Goal: Information Seeking & Learning: Learn about a topic

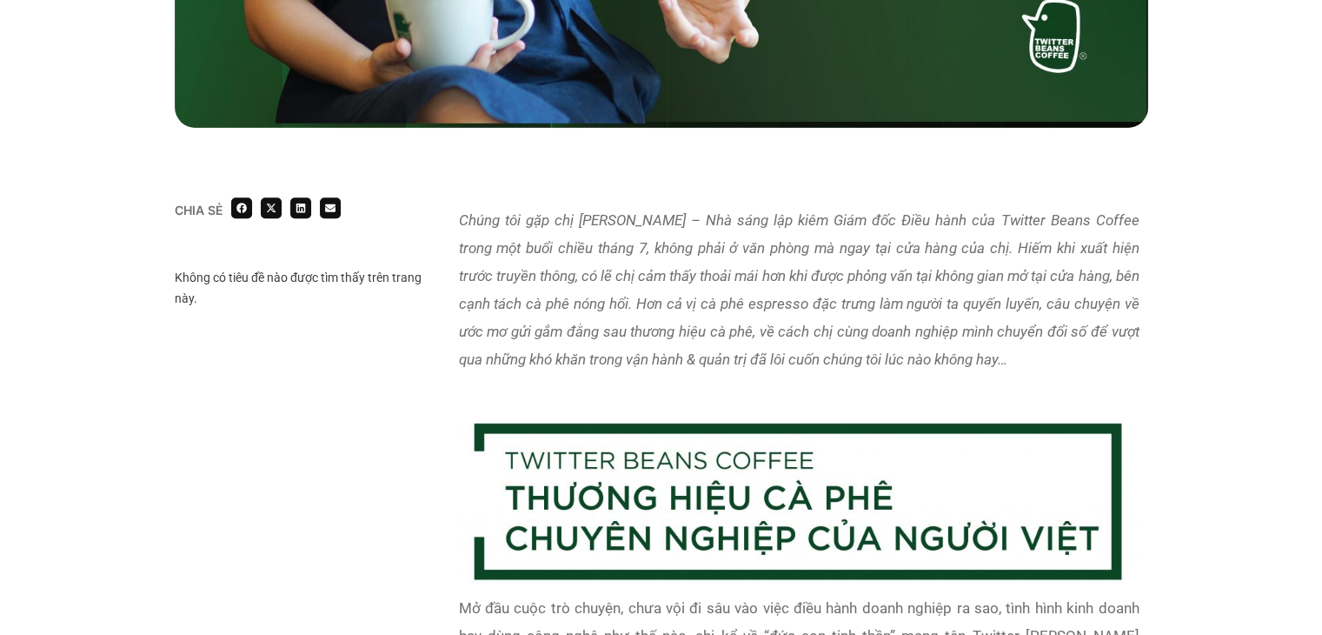
scroll to position [1130, 0]
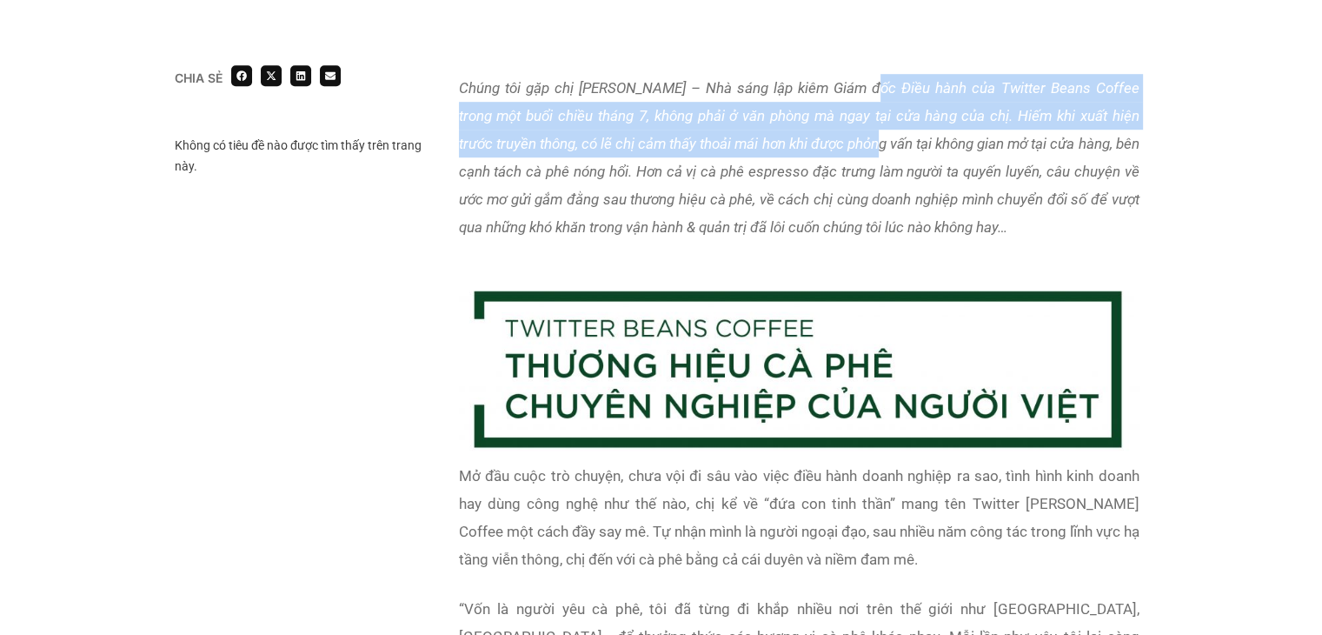
drag, startPoint x: 855, startPoint y: 86, endPoint x: 866, endPoint y: 130, distance: 45.5
click at [866, 130] on p "Chúng tôi gặp chị [PERSON_NAME] – Nhà sáng lập kiêm Giám đốc Điều hành của Twit…" at bounding box center [799, 157] width 681 height 167
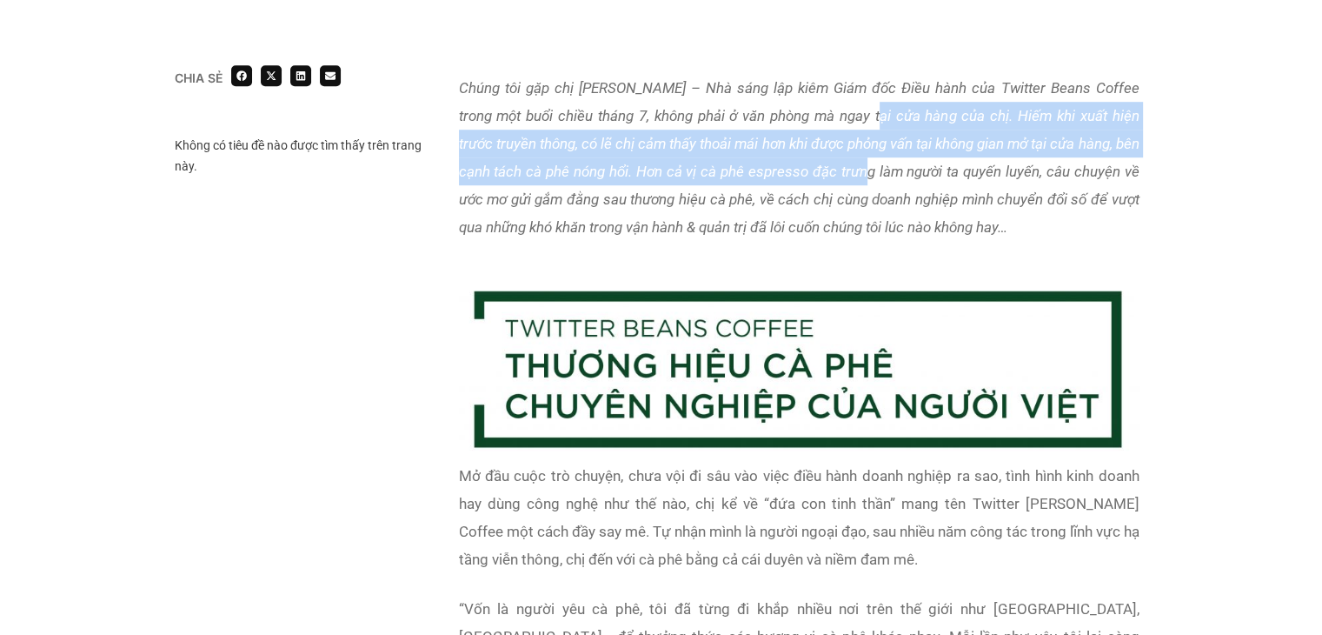
drag, startPoint x: 859, startPoint y: 103, endPoint x: 863, endPoint y: 158, distance: 55.8
click at [863, 158] on p "Chúng tôi gặp chị [PERSON_NAME] – Nhà sáng lập kiêm Giám đốc Điều hành của Twit…" at bounding box center [799, 157] width 681 height 167
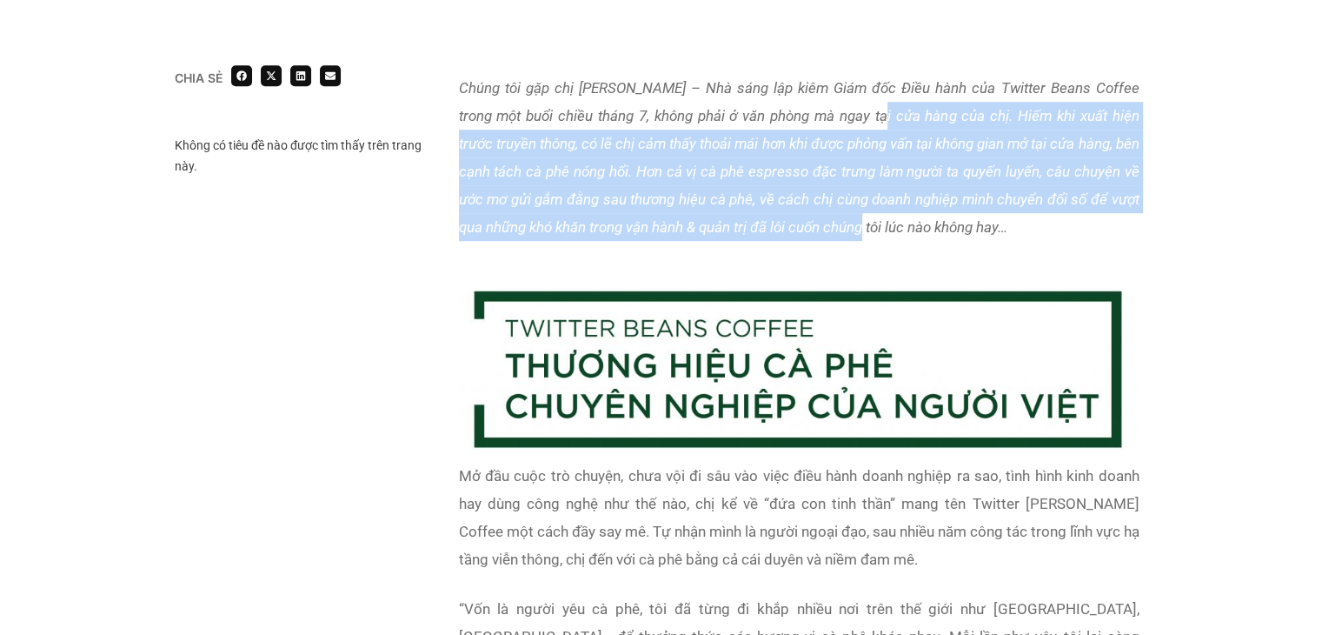
drag, startPoint x: 862, startPoint y: 118, endPoint x: 870, endPoint y: 229, distance: 110.7
click at [870, 229] on em "Chúng tôi gặp chị [PERSON_NAME] – Nhà sáng lập kiêm Giám đốc Điều hành của Twit…" at bounding box center [799, 157] width 681 height 156
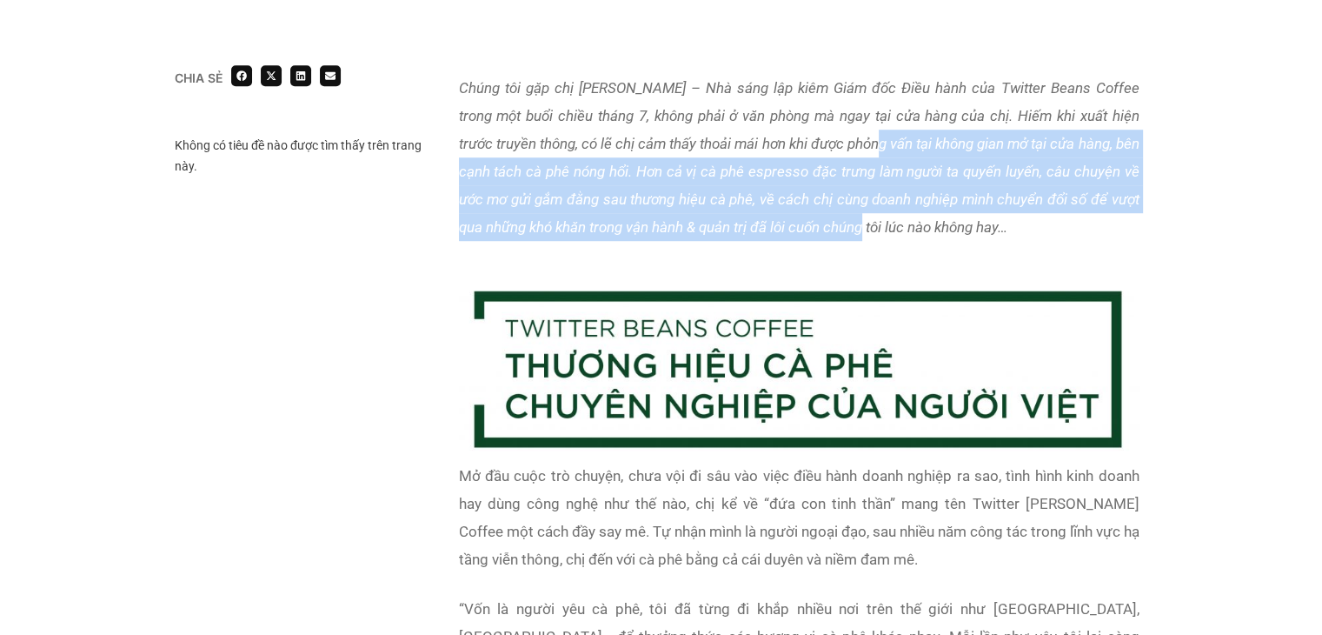
drag, startPoint x: 862, startPoint y: 138, endPoint x: 870, endPoint y: 227, distance: 89.0
click at [870, 227] on em "Chúng tôi gặp chị [PERSON_NAME] – Nhà sáng lập kiêm Giám đốc Điều hành của Twit…" at bounding box center [799, 157] width 681 height 156
drag, startPoint x: 845, startPoint y: 140, endPoint x: 855, endPoint y: 235, distance: 95.3
click at [855, 235] on em "Chúng tôi gặp chị [PERSON_NAME] – Nhà sáng lập kiêm Giám đốc Điều hành của Twit…" at bounding box center [799, 157] width 681 height 156
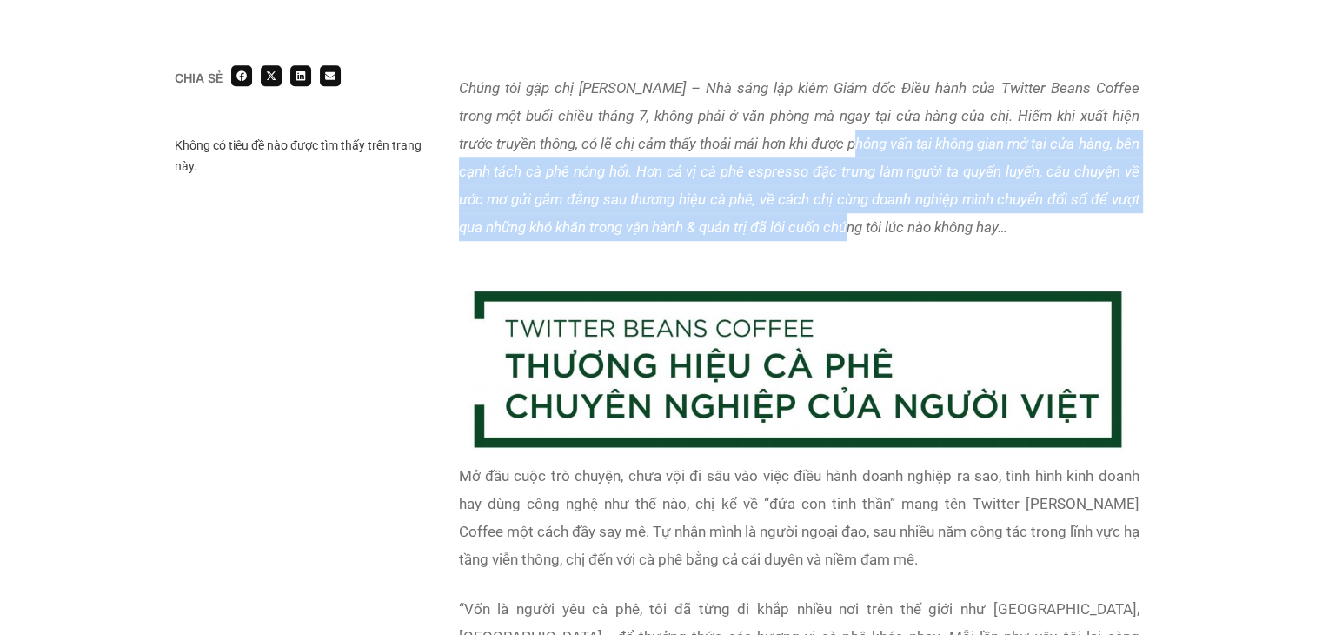
click at [855, 235] on em "Chúng tôi gặp chị [PERSON_NAME] – Nhà sáng lập kiêm Giám đốc Điều hành của Twit…" at bounding box center [799, 157] width 681 height 156
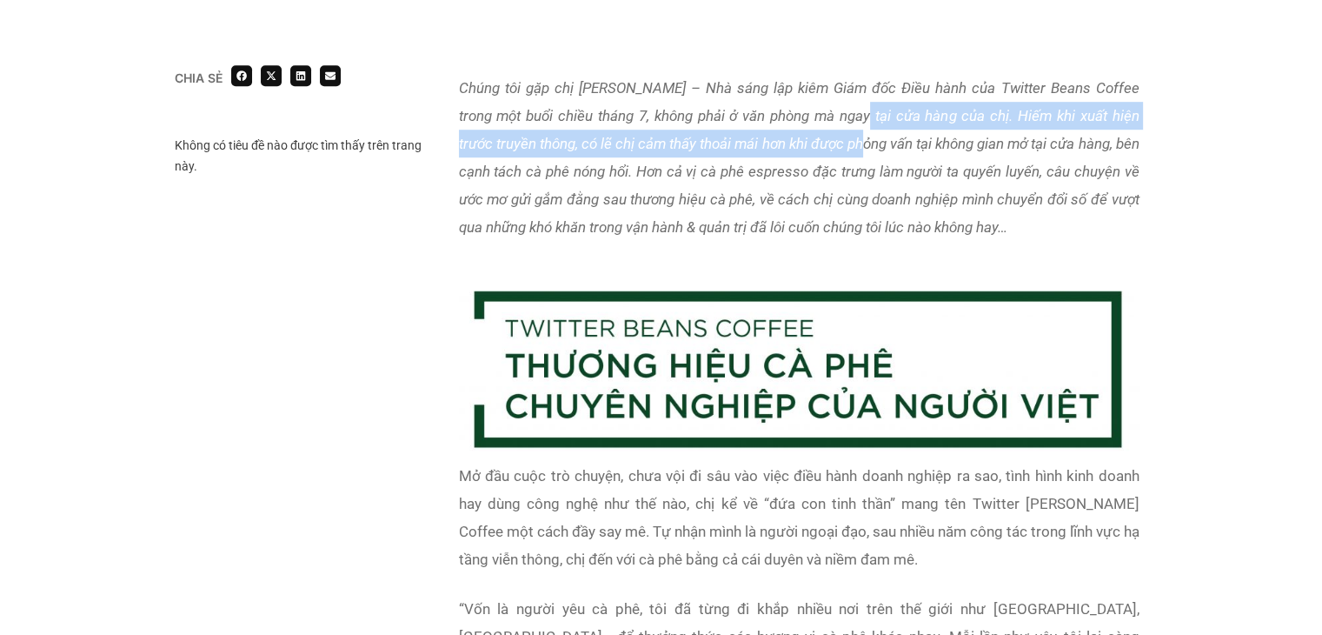
drag, startPoint x: 845, startPoint y: 109, endPoint x: 848, endPoint y: 142, distance: 33.1
click at [848, 142] on em "Chúng tôi gặp chị [PERSON_NAME] – Nhà sáng lập kiêm Giám đốc Điều hành của Twit…" at bounding box center [799, 157] width 681 height 156
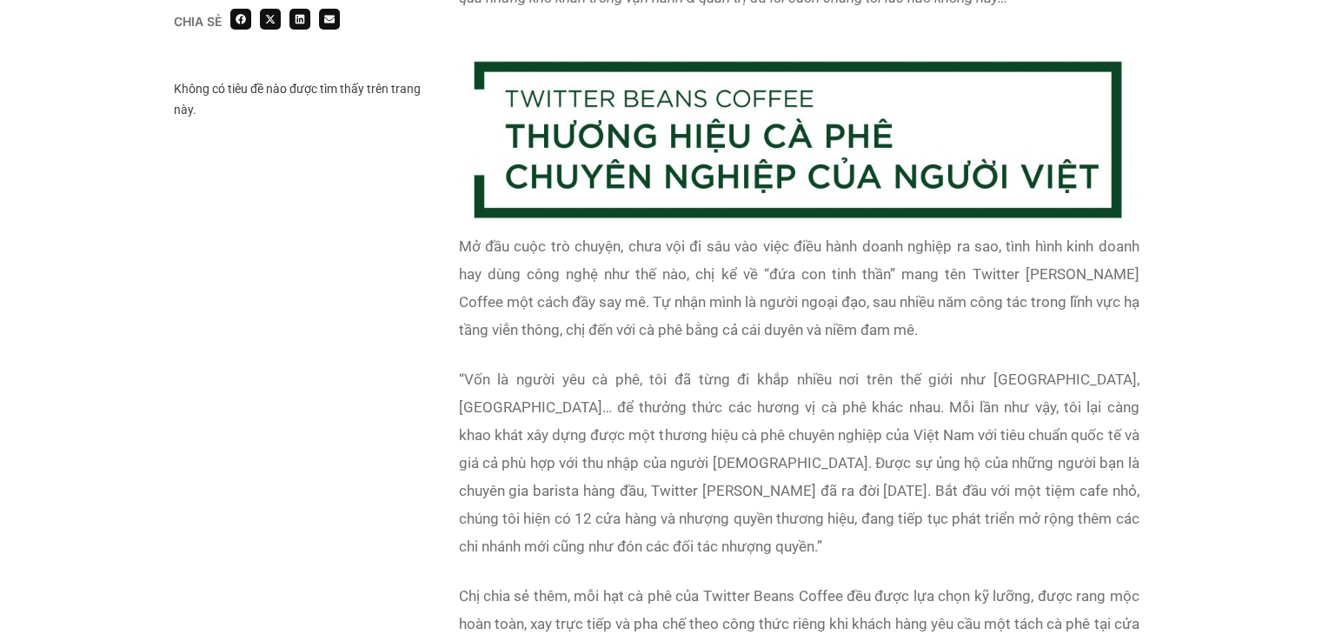
scroll to position [1391, 0]
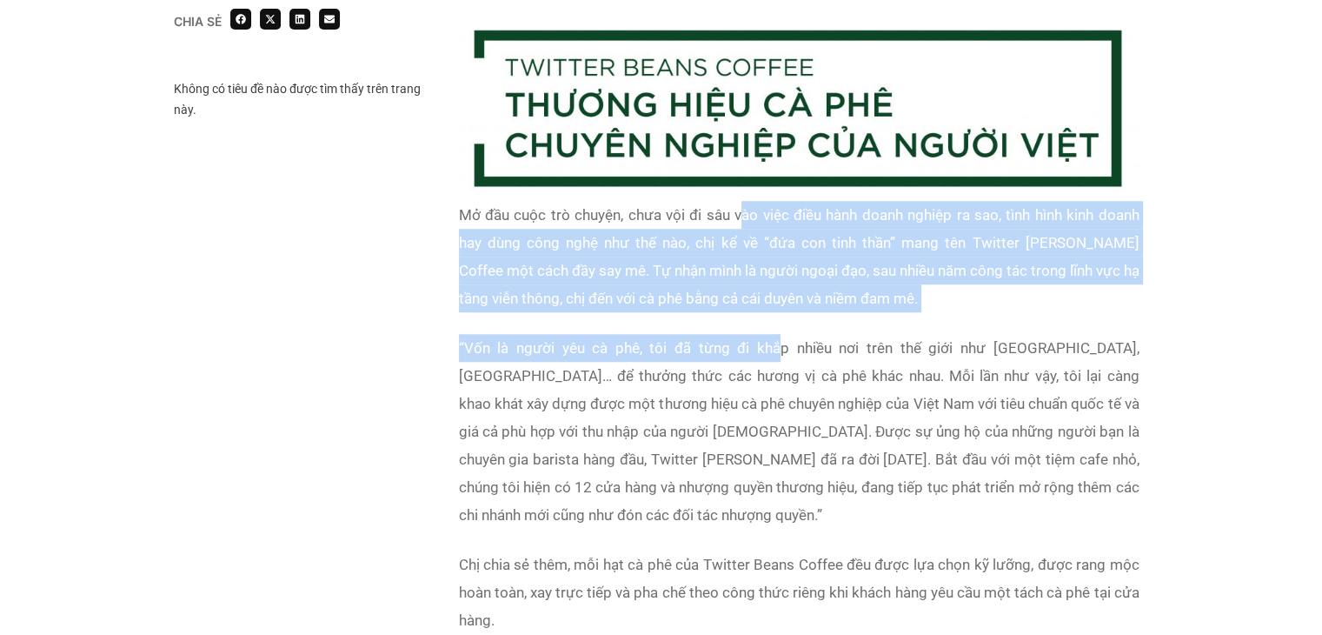
drag, startPoint x: 739, startPoint y: 211, endPoint x: 751, endPoint y: 349, distance: 137.9
click at [751, 349] on div "Mở đầu cuộc trò chuyện, chưa vội đi sâu vào việc điều hành doanh nghiệp ra sao,…" at bounding box center [799, 495] width 681 height 588
click at [751, 349] on span "Vốn là người yêu cà phê, tôi đã từng đi khắp nhiều nơi trên thế giới như [GEOGR…" at bounding box center [799, 431] width 681 height 184
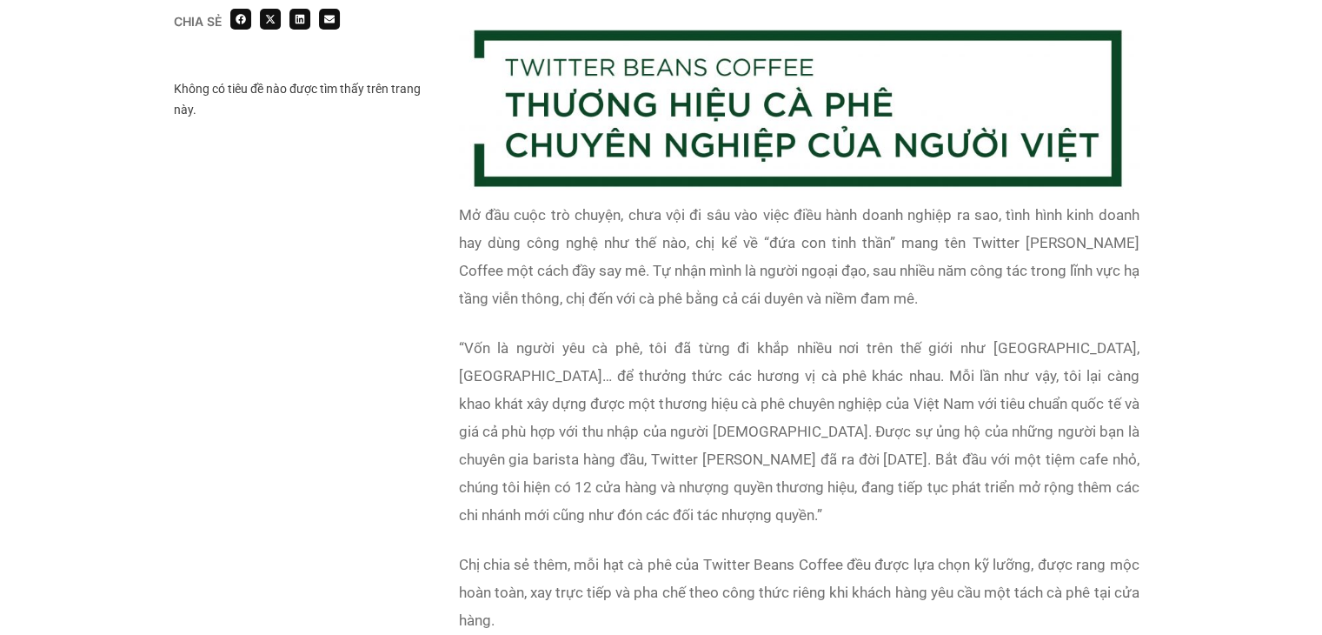
scroll to position [1565, 0]
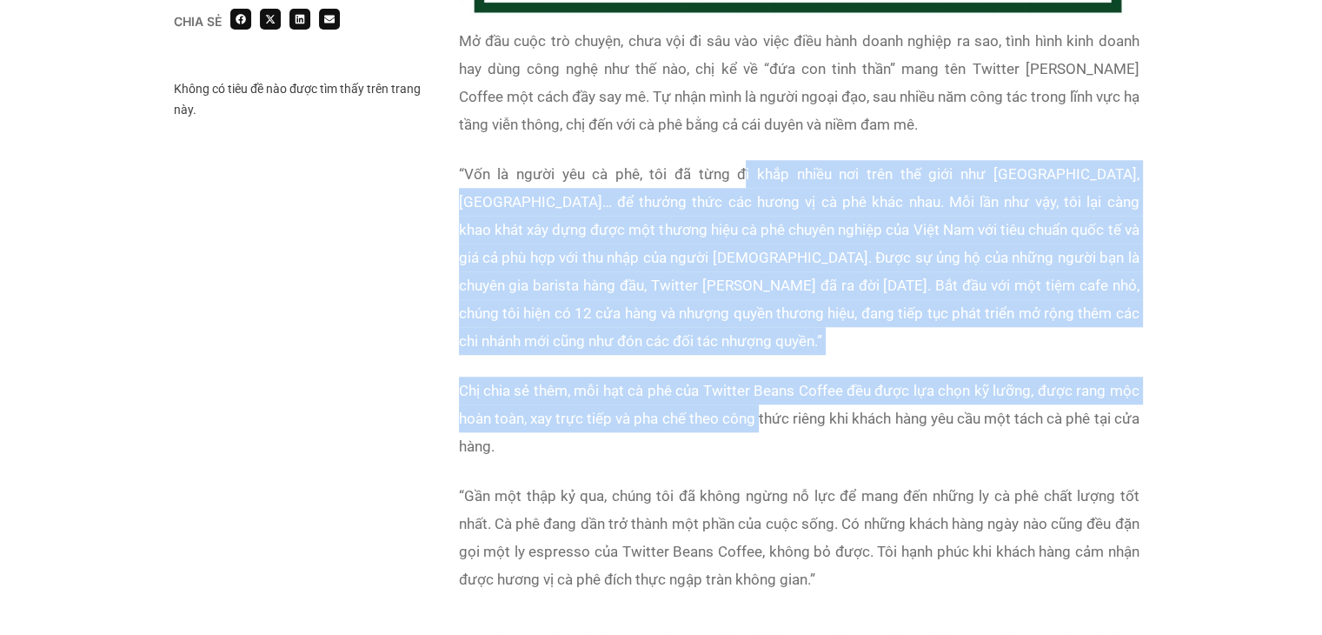
drag, startPoint x: 719, startPoint y: 164, endPoint x: 769, endPoint y: 393, distance: 234.1
click at [769, 393] on div "Mở đầu cuộc trò chuyện, chưa vội đi sâu vào việc điều hành doanh nghiệp ra sao,…" at bounding box center [799, 321] width 681 height 588
click at [769, 393] on span "Chị chia sẻ thêm, mỗi hạt cà phê của Twitter Beans Coffee đều được lựa chọn kỹ …" at bounding box center [799, 418] width 681 height 73
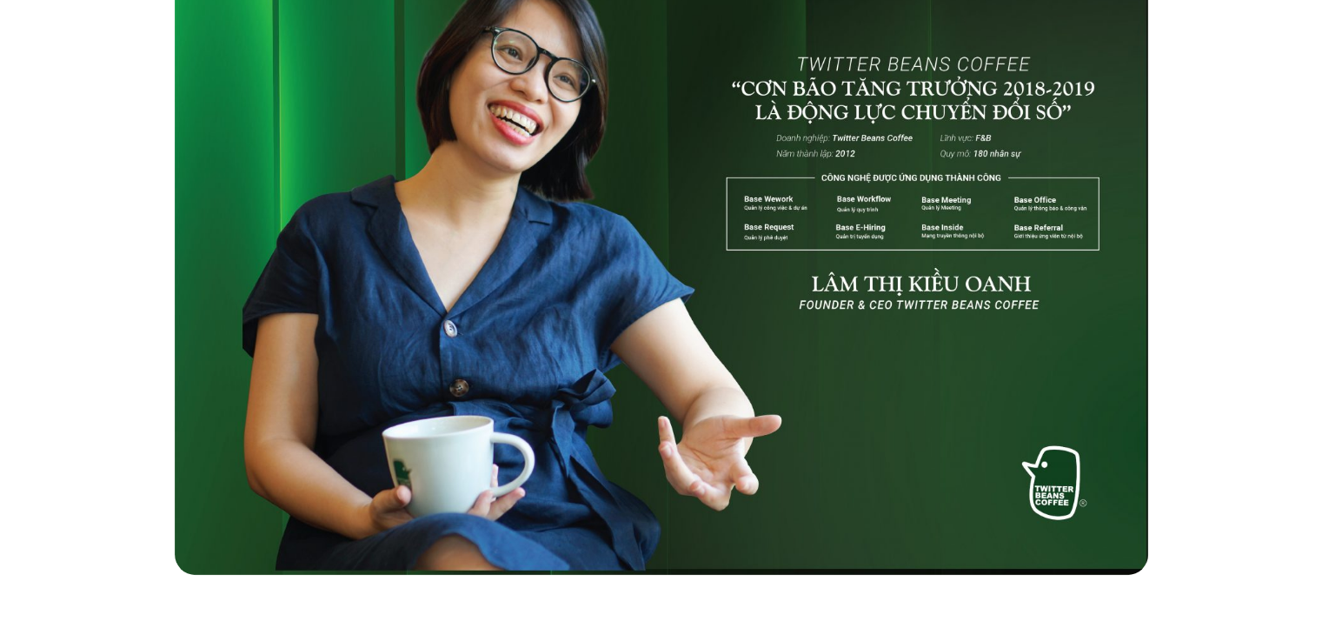
scroll to position [522, 0]
